Goal: Understand process/instructions: Learn how to perform a task or action

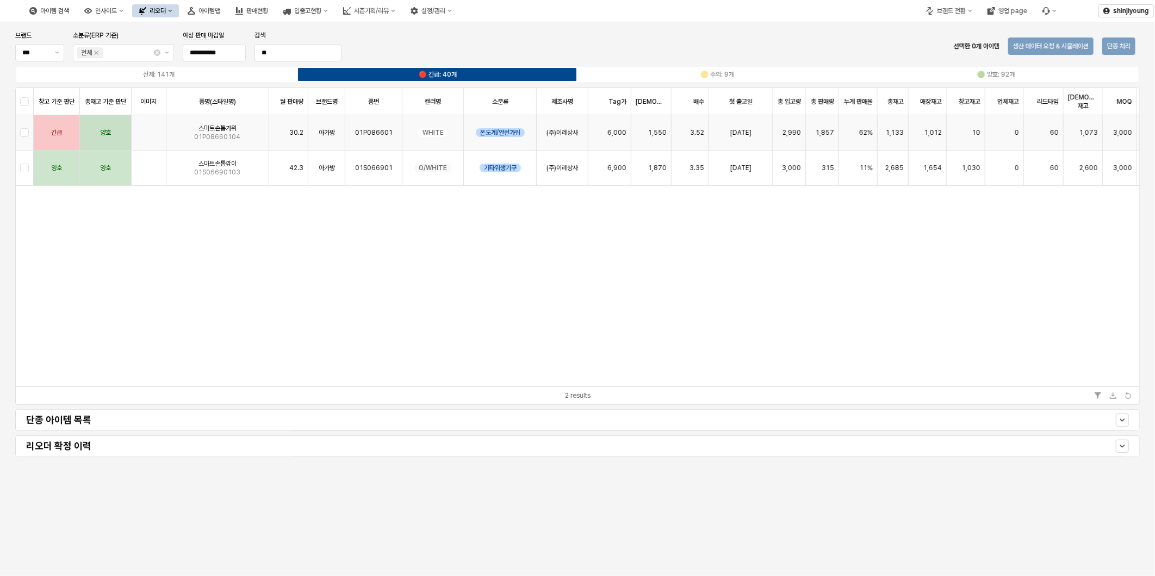
scroll to position [0, 144]
